Goal: Check status: Check status

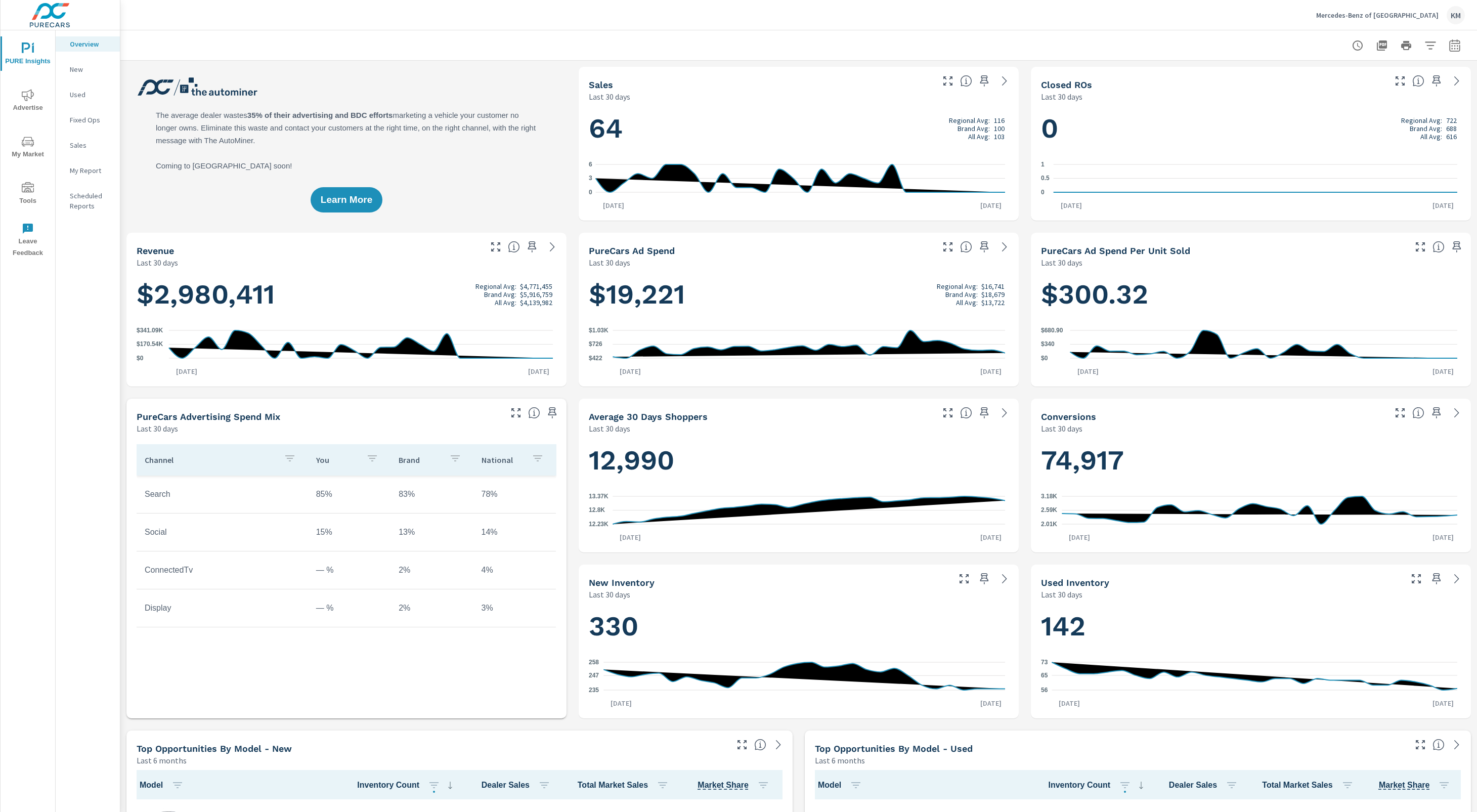
scroll to position [1, 0]
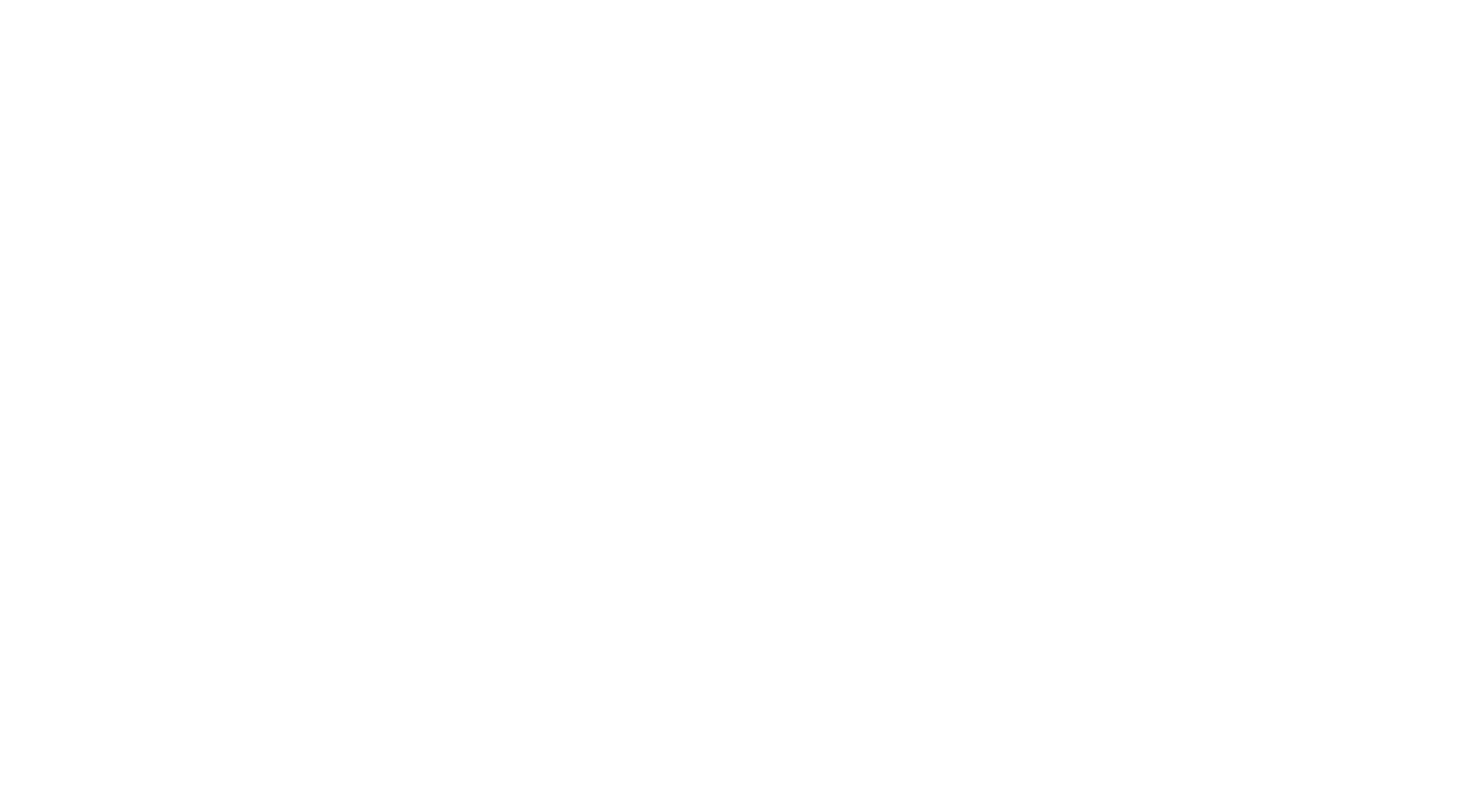
click at [1216, 0] on html at bounding box center [738, 0] width 1477 height 0
